Goal: Information Seeking & Learning: Check status

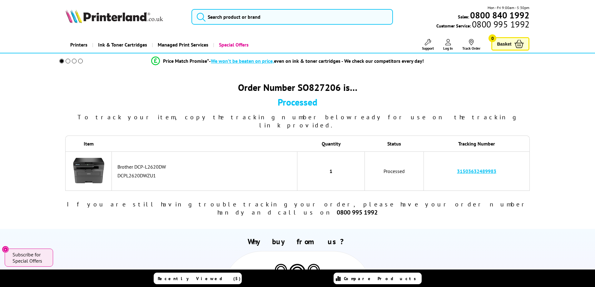
click at [475, 168] on link "31503632489983" at bounding box center [476, 171] width 39 height 6
drag, startPoint x: 497, startPoint y: 162, endPoint x: 460, endPoint y: 163, distance: 36.6
click at [456, 163] on td "31503632489983" at bounding box center [477, 171] width 106 height 39
copy link "31503632489983"
